Goal: Task Accomplishment & Management: Use online tool/utility

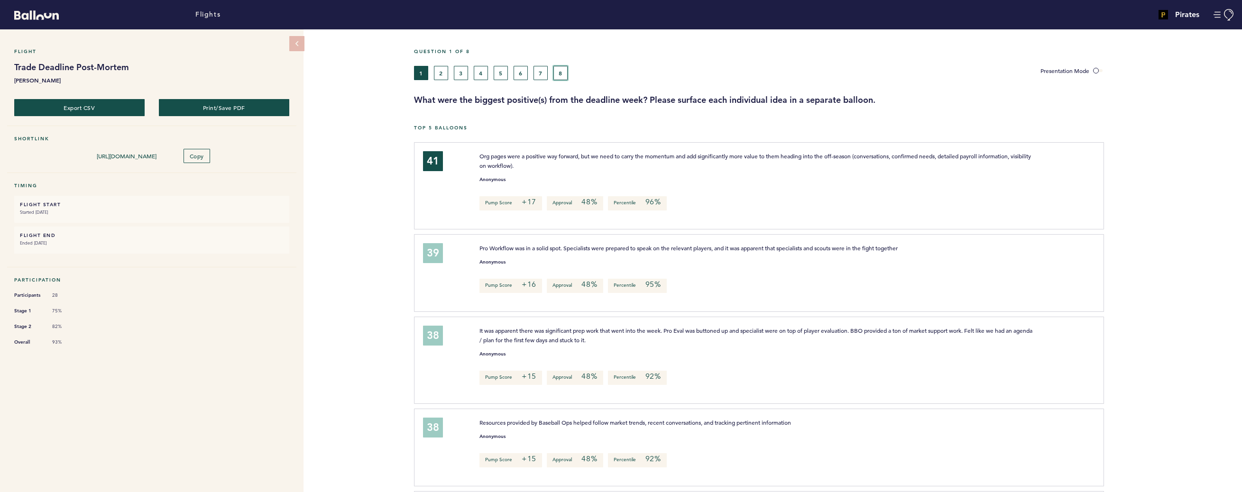
click at [558, 74] on button "8" at bounding box center [560, 73] width 14 height 14
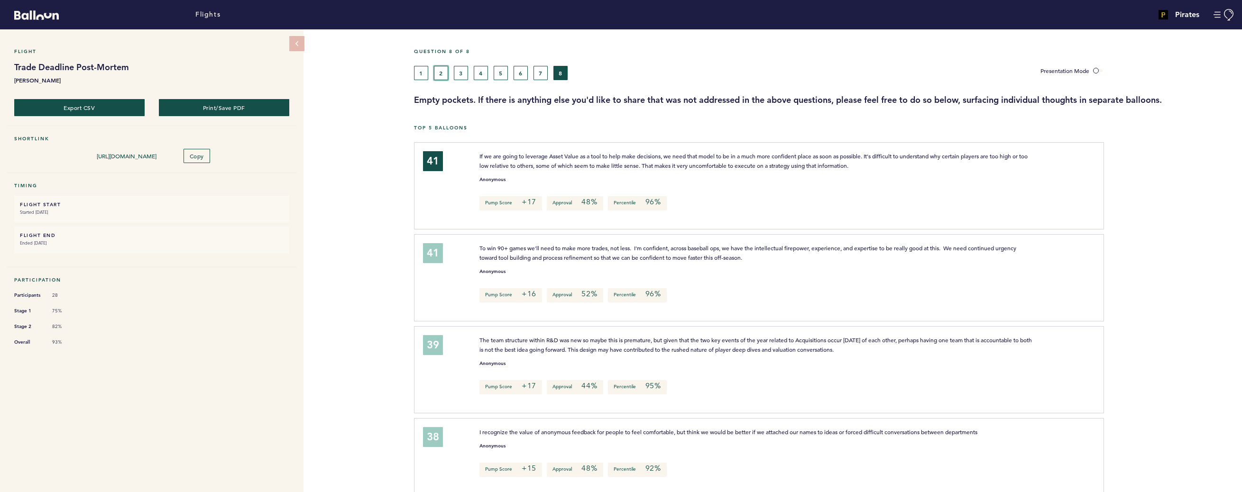
click at [443, 76] on button "2" at bounding box center [441, 73] width 14 height 14
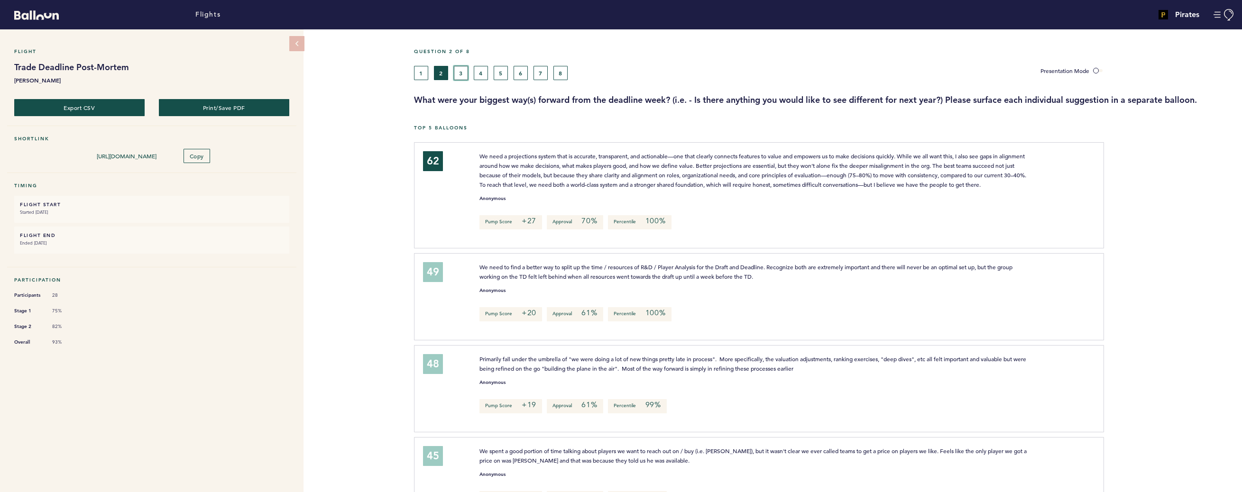
click at [462, 72] on button "3" at bounding box center [461, 73] width 14 height 14
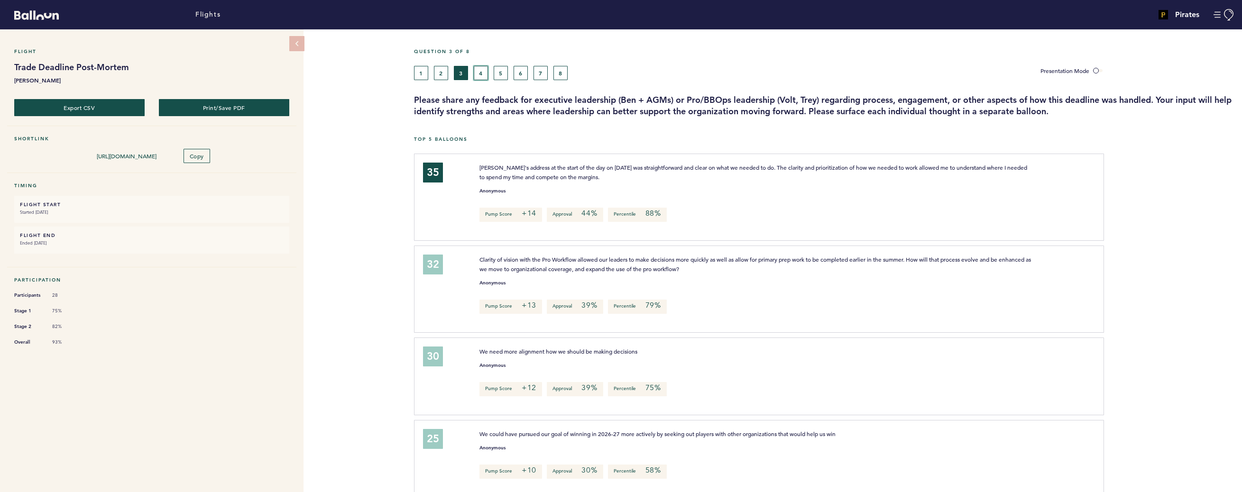
click at [483, 77] on button "4" at bounding box center [481, 73] width 14 height 14
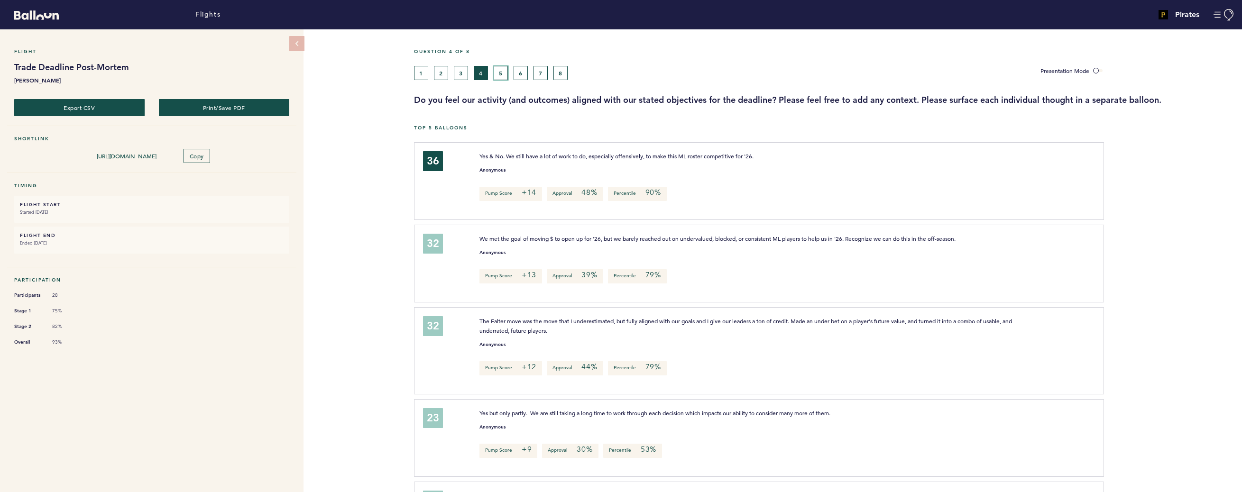
click at [502, 75] on button "5" at bounding box center [501, 73] width 14 height 14
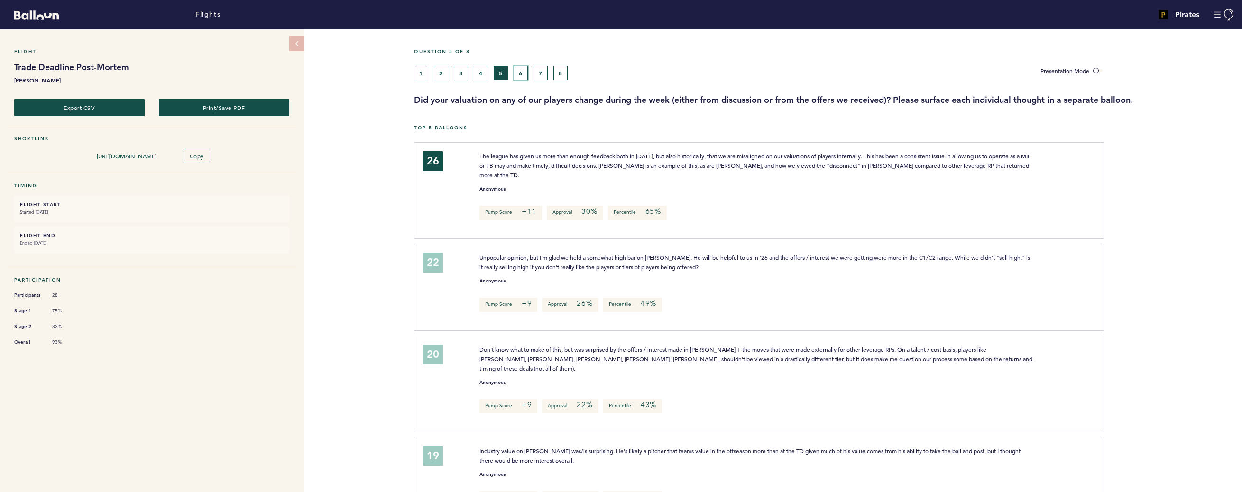
click at [523, 75] on button "6" at bounding box center [521, 73] width 14 height 14
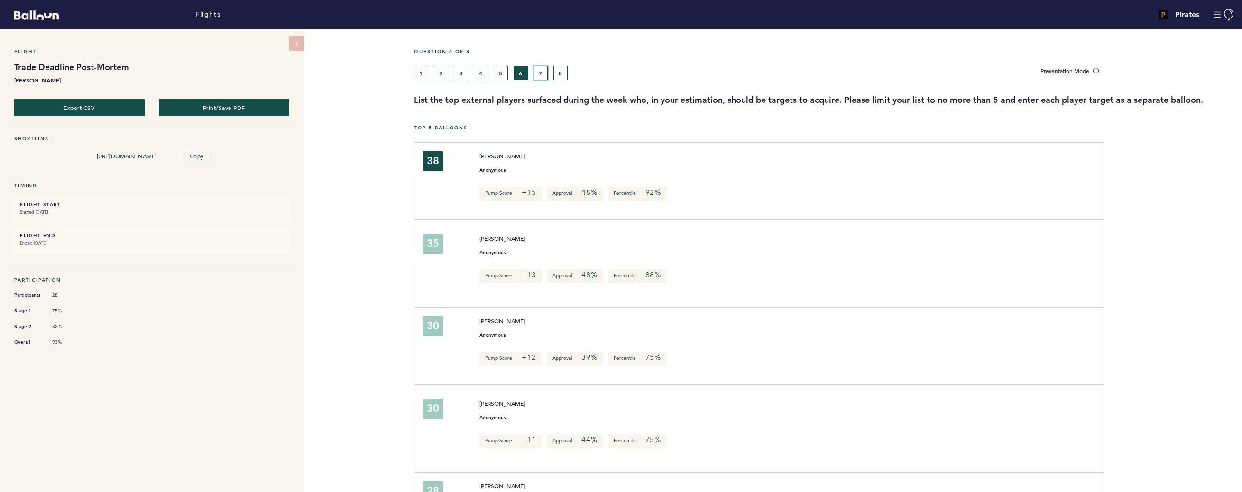
click at [538, 75] on button "7" at bounding box center [541, 73] width 14 height 14
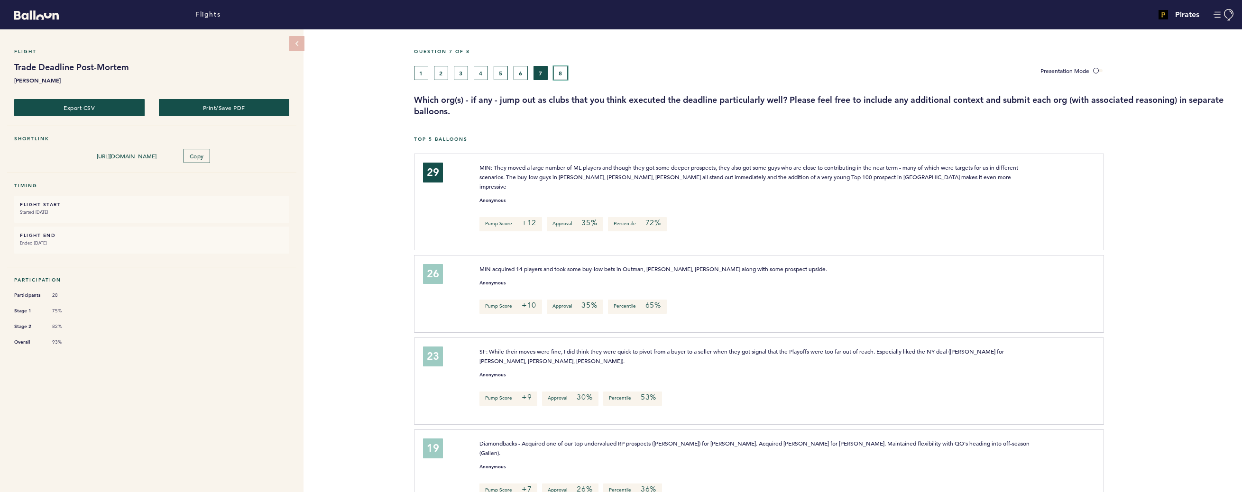
click at [559, 73] on button "8" at bounding box center [560, 73] width 14 height 14
